Goal: Task Accomplishment & Management: Use online tool/utility

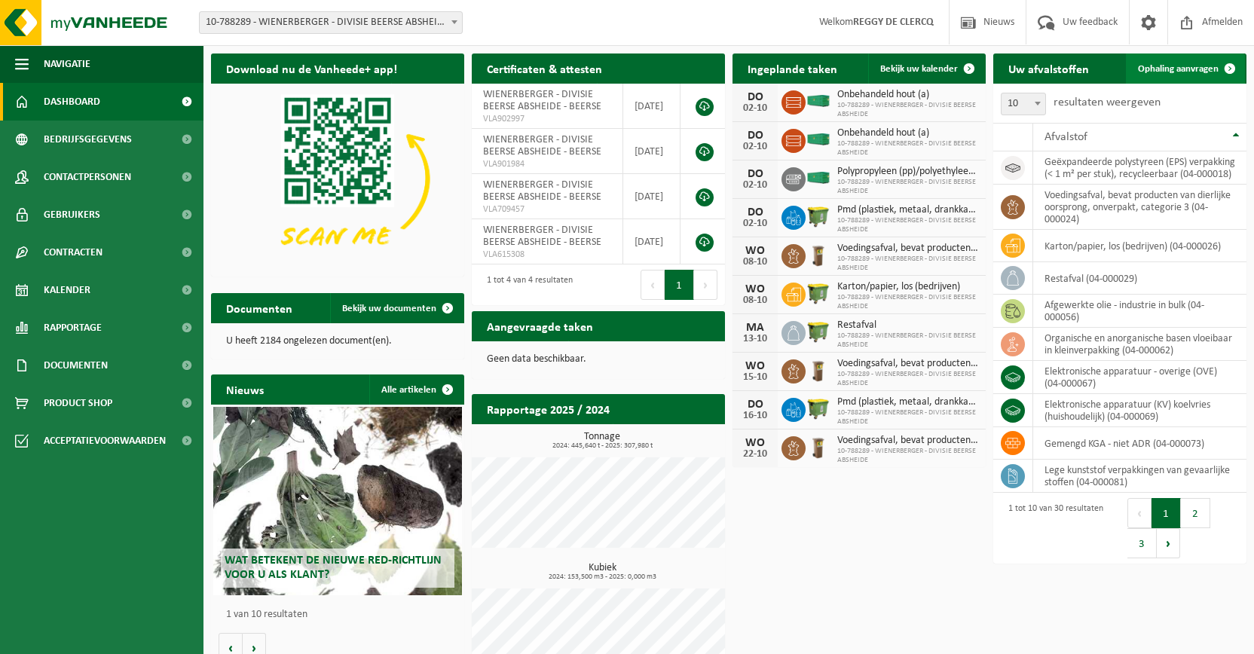
click at [1162, 62] on link "Ophaling aanvragen" at bounding box center [1185, 68] width 119 height 30
